Goal: Information Seeking & Learning: Learn about a topic

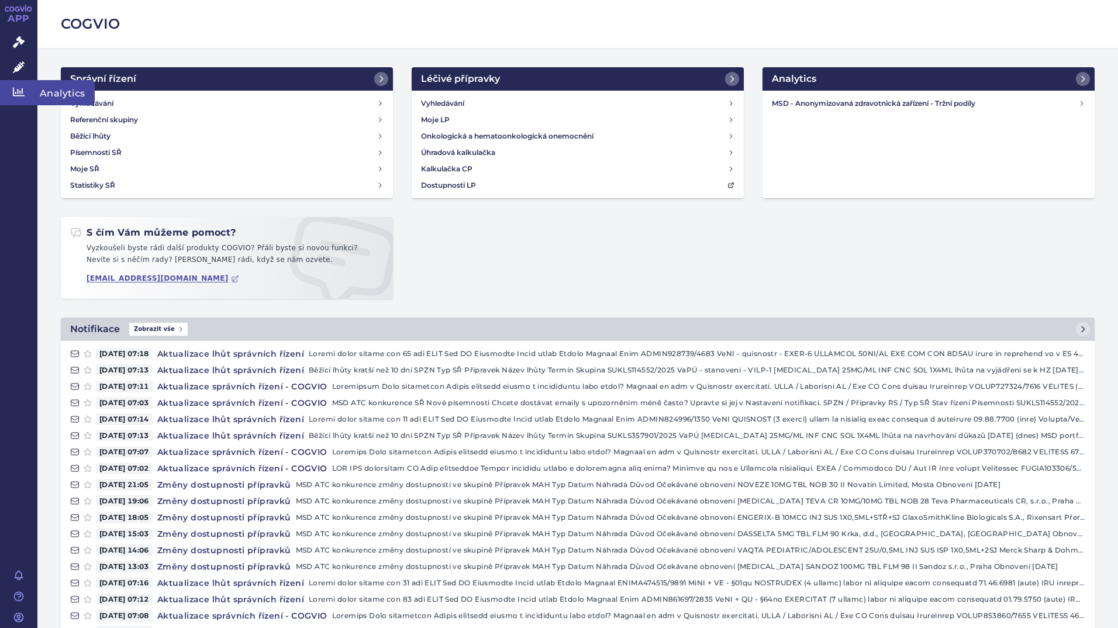
click at [19, 88] on icon at bounding box center [19, 92] width 12 height 12
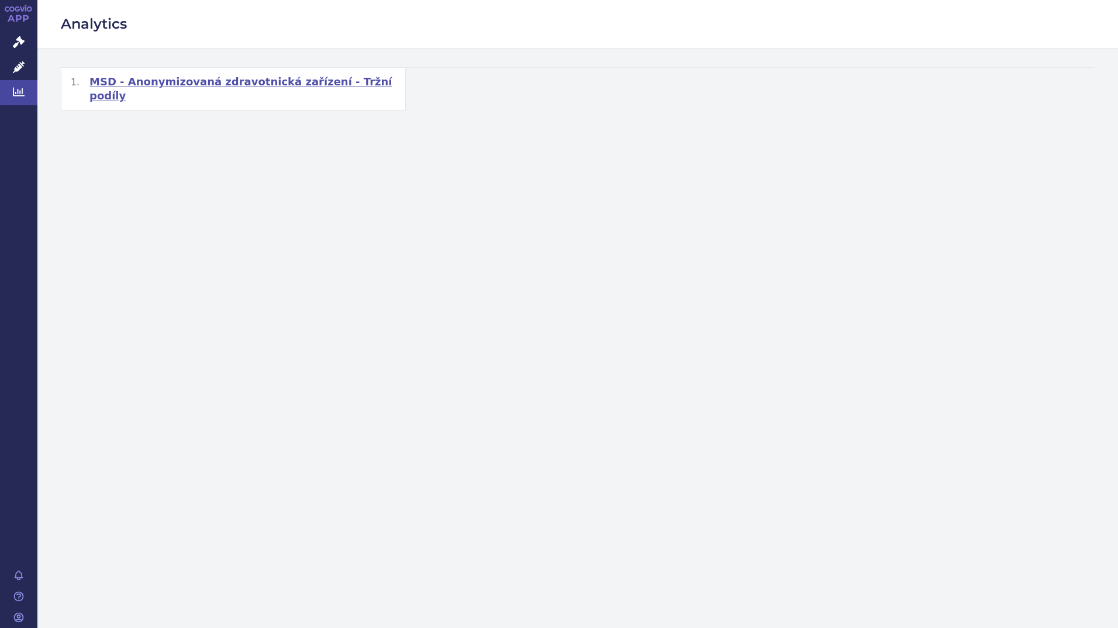
click at [230, 84] on span "MSD - Anonymizovaná zdravotnická zařízení - Tržní podíly" at bounding box center [242, 89] width 306 height 28
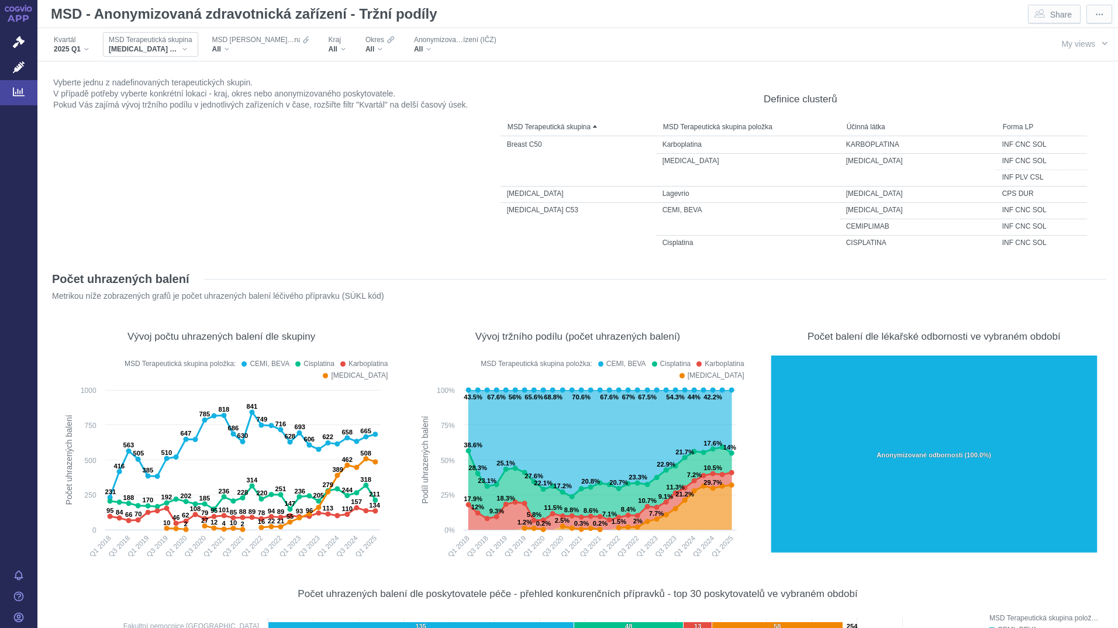
click at [147, 47] on div "[MEDICAL_DATA] C53" at bounding box center [151, 48] width 84 height 9
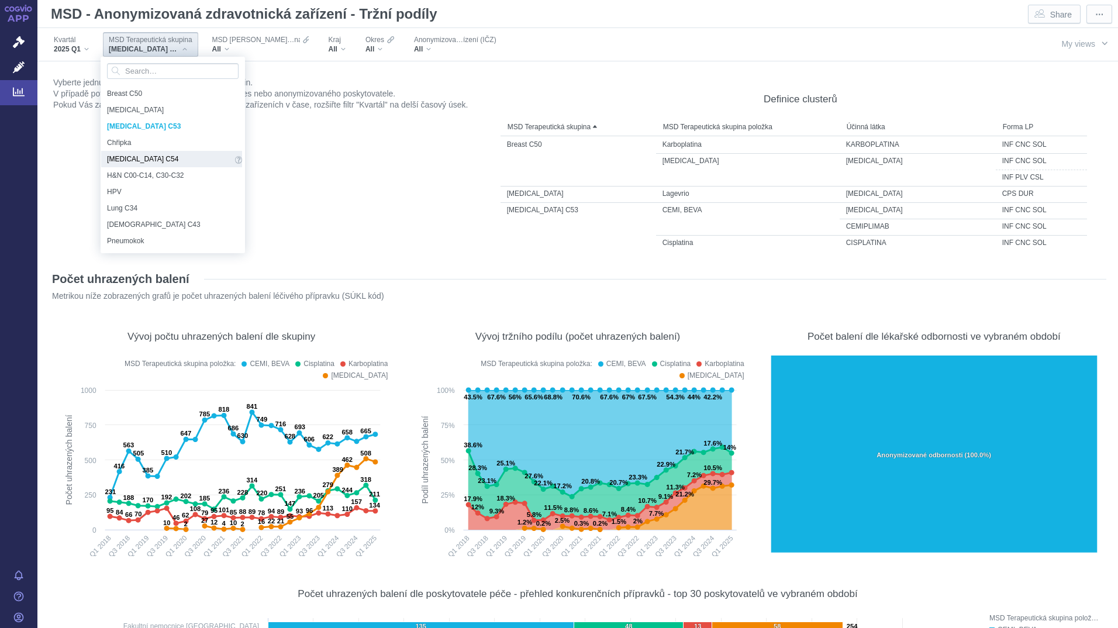
click at [152, 161] on span "[MEDICAL_DATA] C54" at bounding box center [169, 159] width 125 height 13
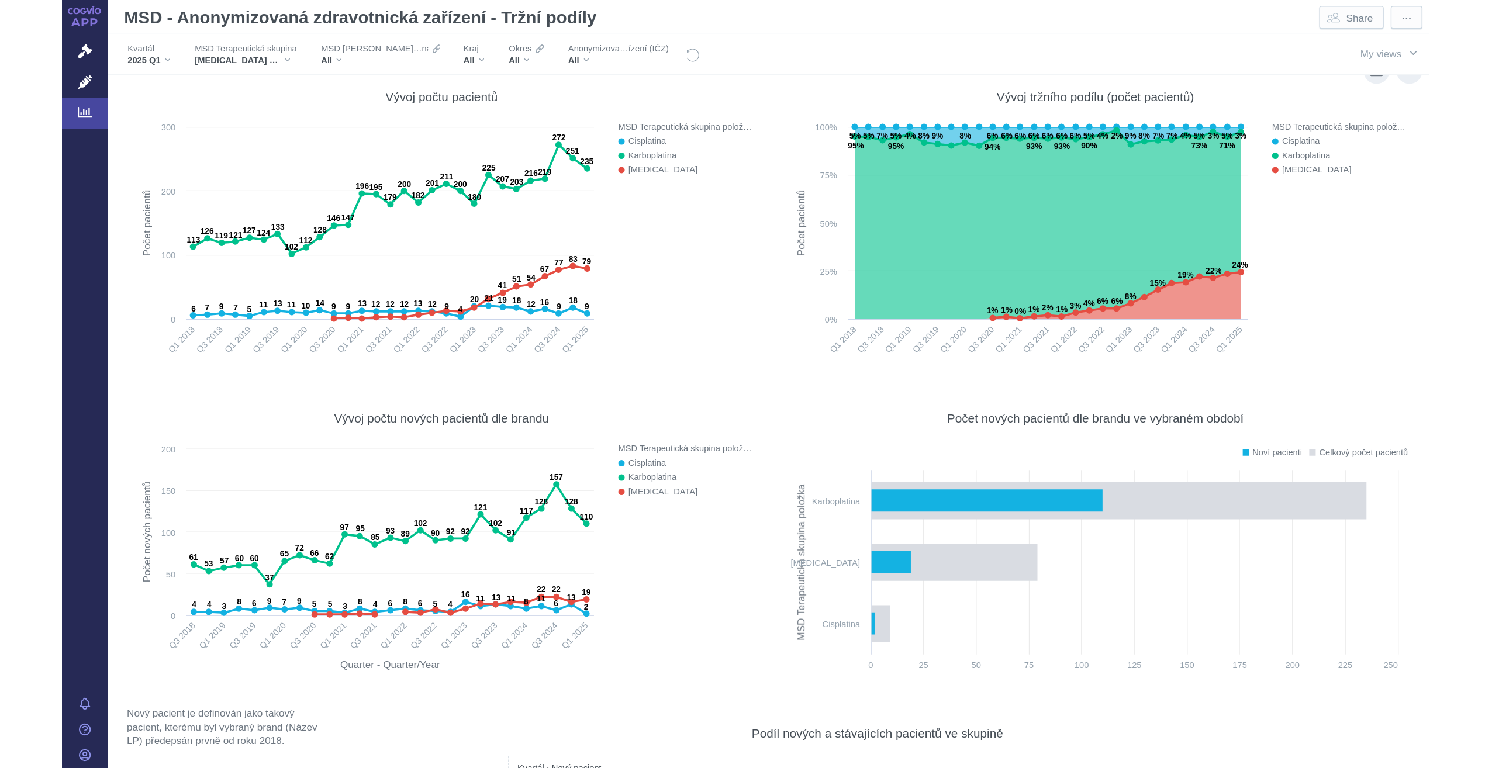
scroll to position [5204, 0]
